Goal: Task Accomplishment & Management: Use online tool/utility

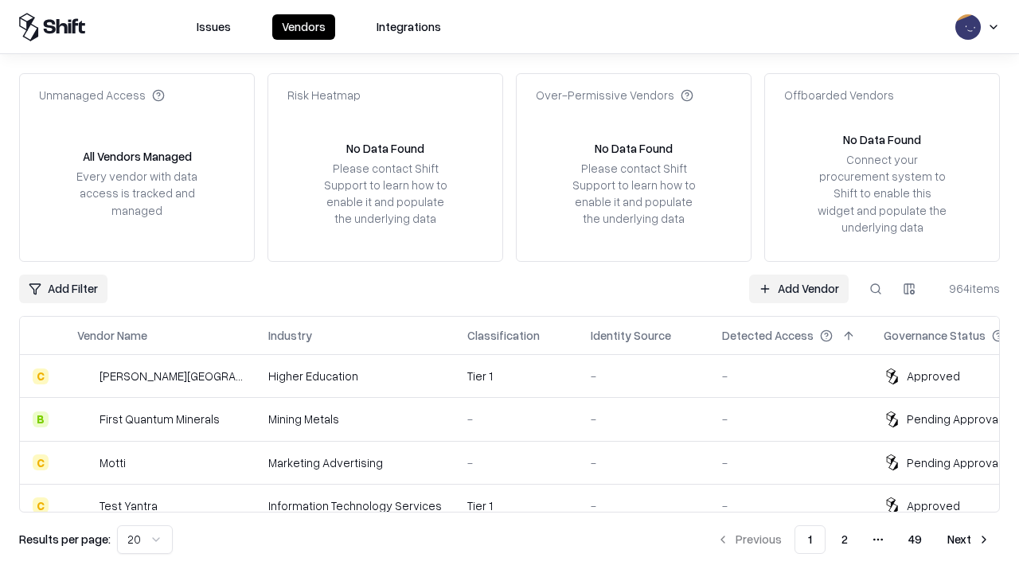
click at [799, 288] on link "Add Vendor" at bounding box center [799, 289] width 100 height 29
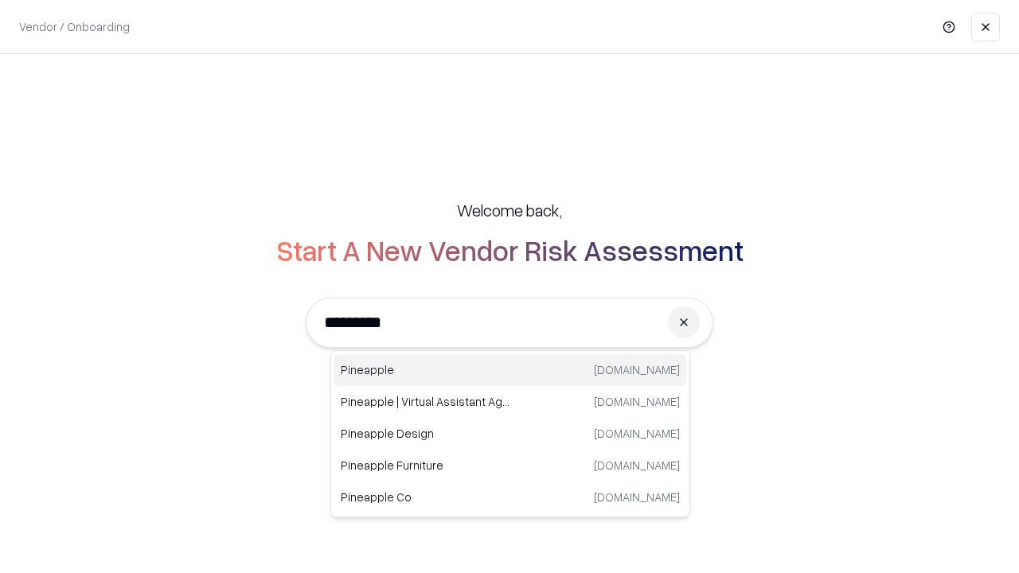
click at [510, 370] on div "Pineapple [DOMAIN_NAME]" at bounding box center [510, 370] width 352 height 32
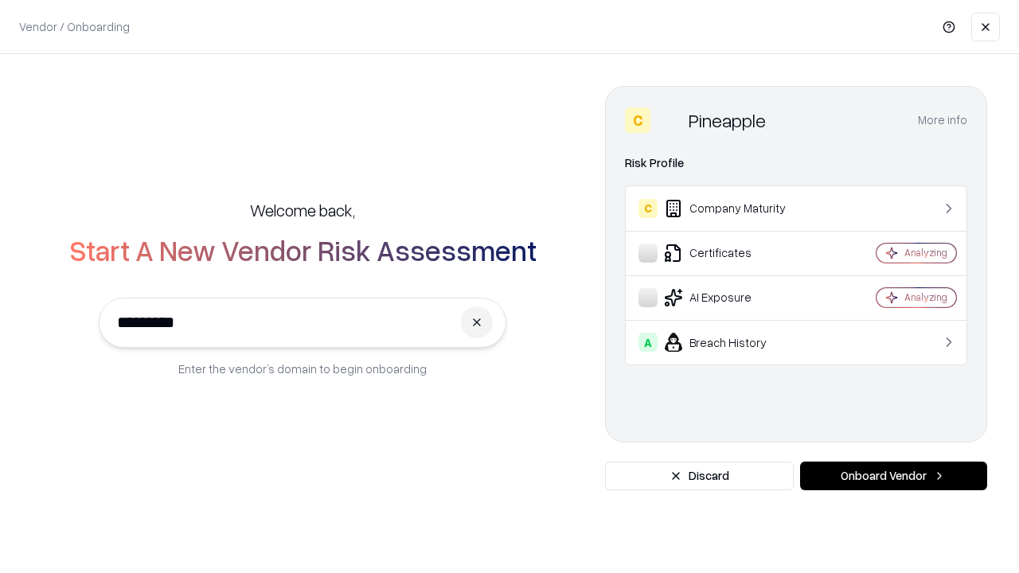
type input "*********"
click at [893, 476] on button "Onboard Vendor" at bounding box center [893, 476] width 187 height 29
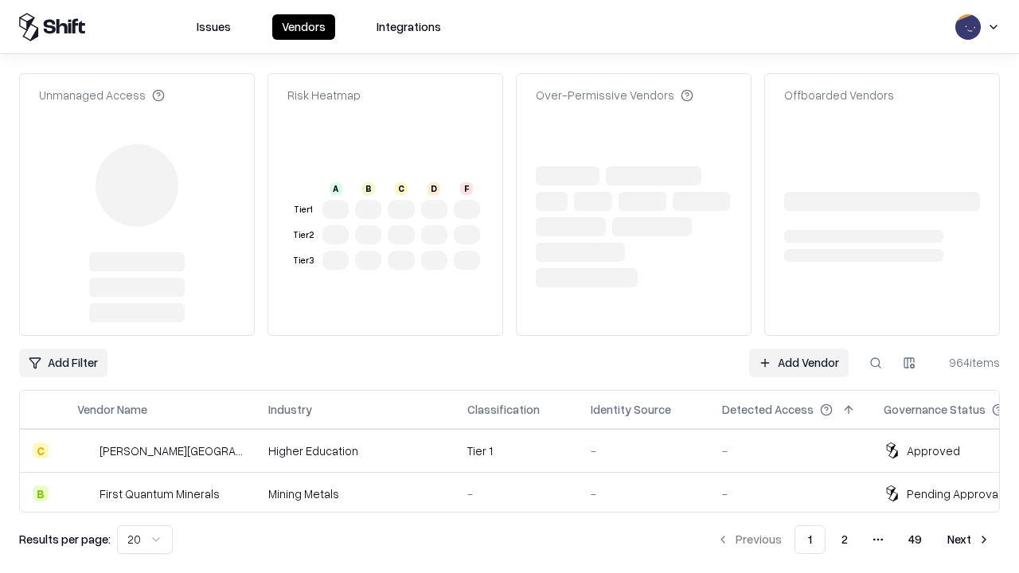
click at [799, 349] on link "Add Vendor" at bounding box center [799, 363] width 100 height 29
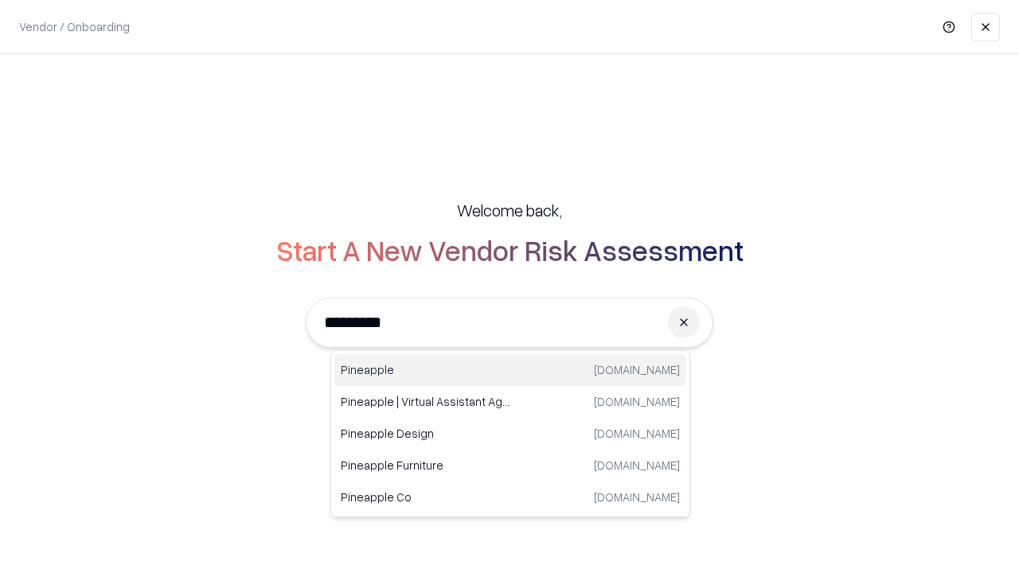
click at [510, 370] on div "Pineapple [DOMAIN_NAME]" at bounding box center [510, 370] width 352 height 32
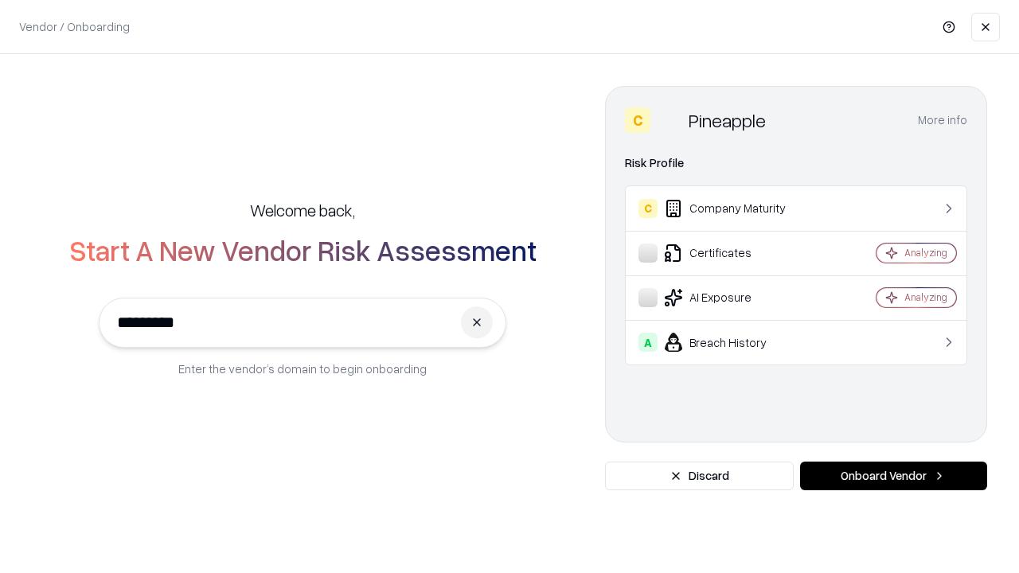
type input "*********"
click at [893, 476] on button "Onboard Vendor" at bounding box center [893, 476] width 187 height 29
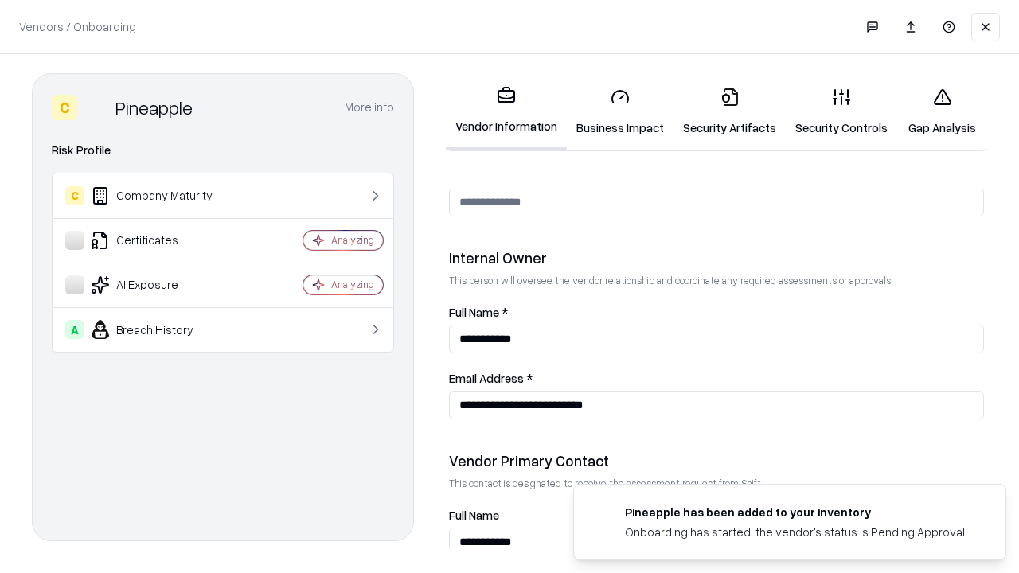
scroll to position [825, 0]
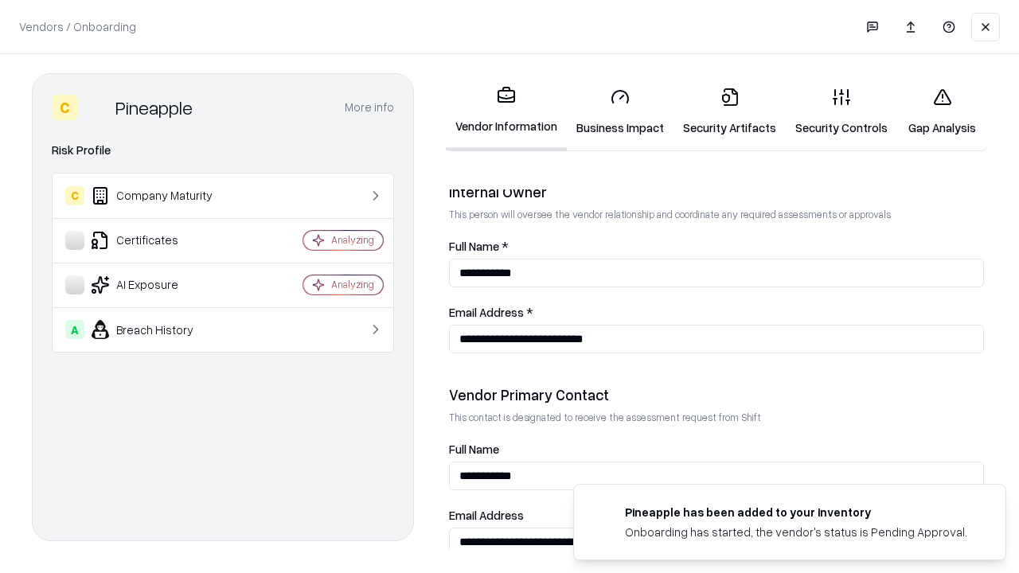
click at [942, 111] on link "Gap Analysis" at bounding box center [942, 112] width 90 height 74
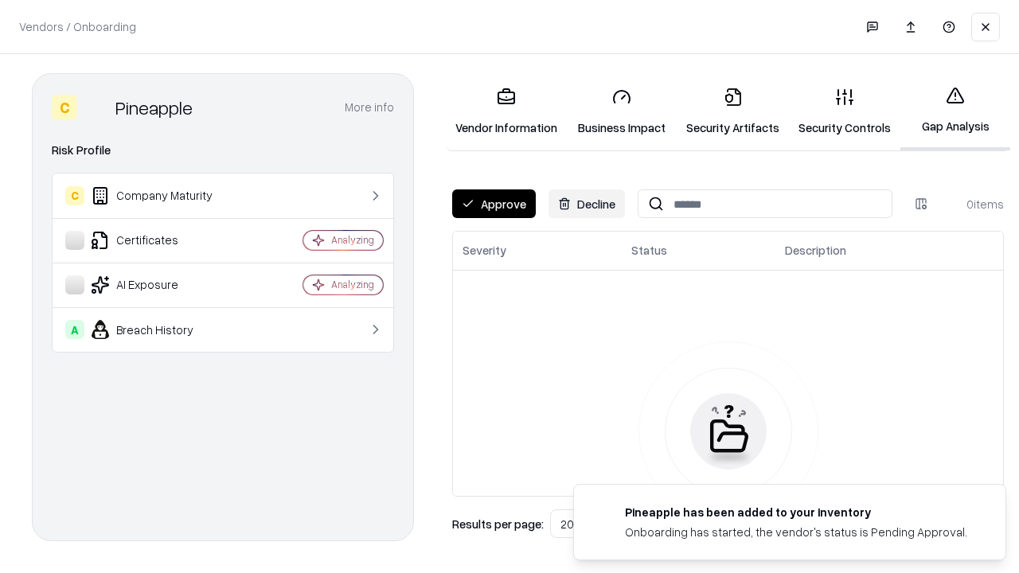
click at [494, 204] on button "Approve" at bounding box center [494, 204] width 84 height 29
